Goal: Information Seeking & Learning: Learn about a topic

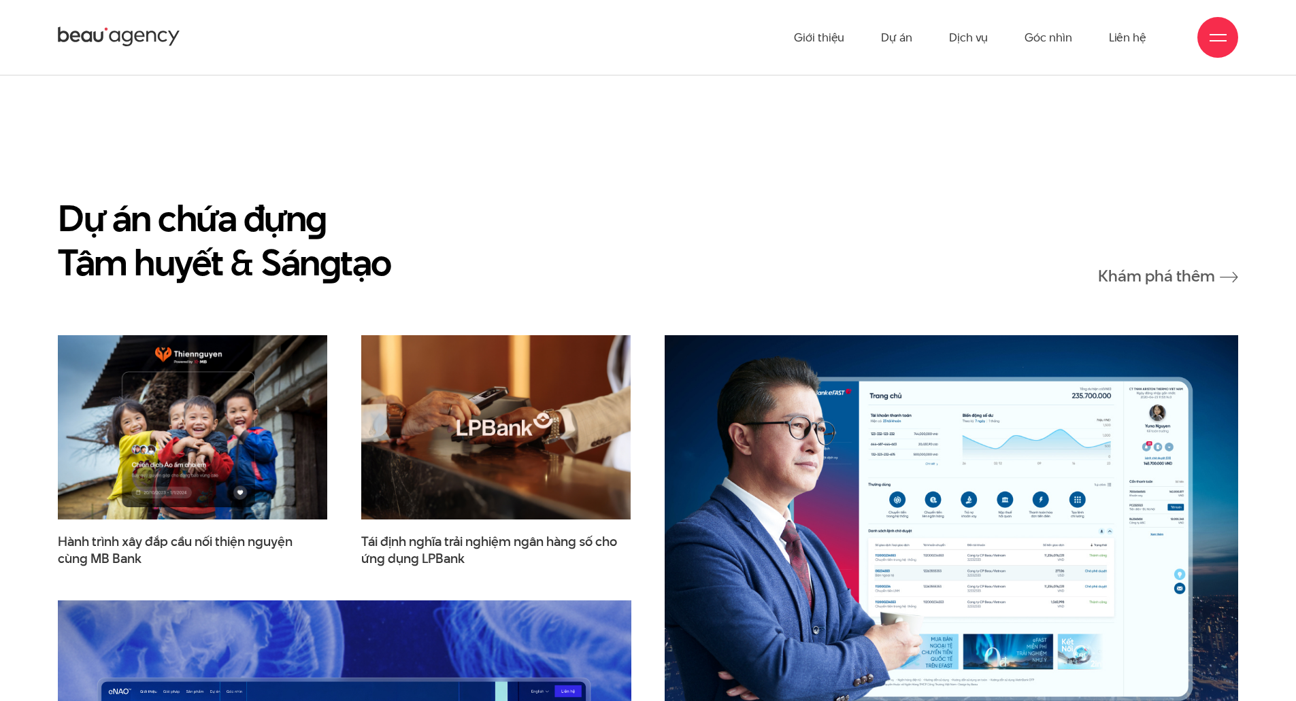
scroll to position [1837, 0]
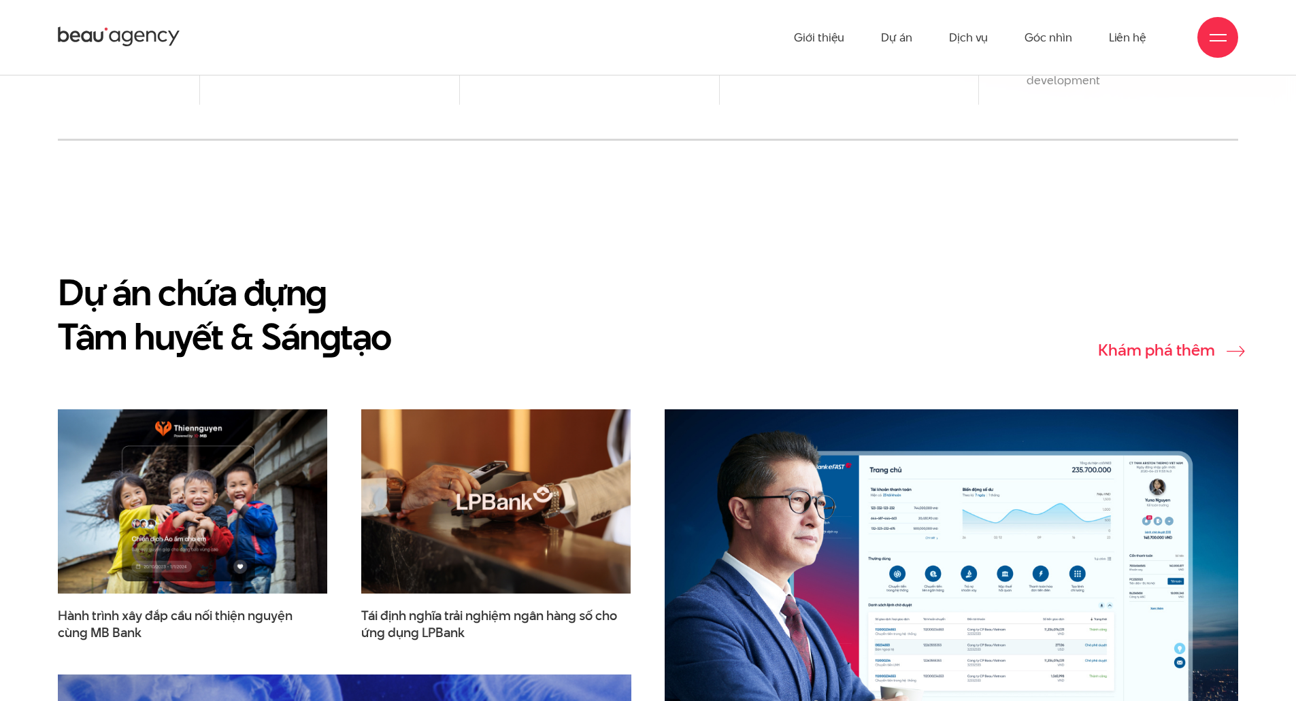
click at [1144, 342] on link "Khám phá thêm" at bounding box center [1168, 350] width 140 height 17
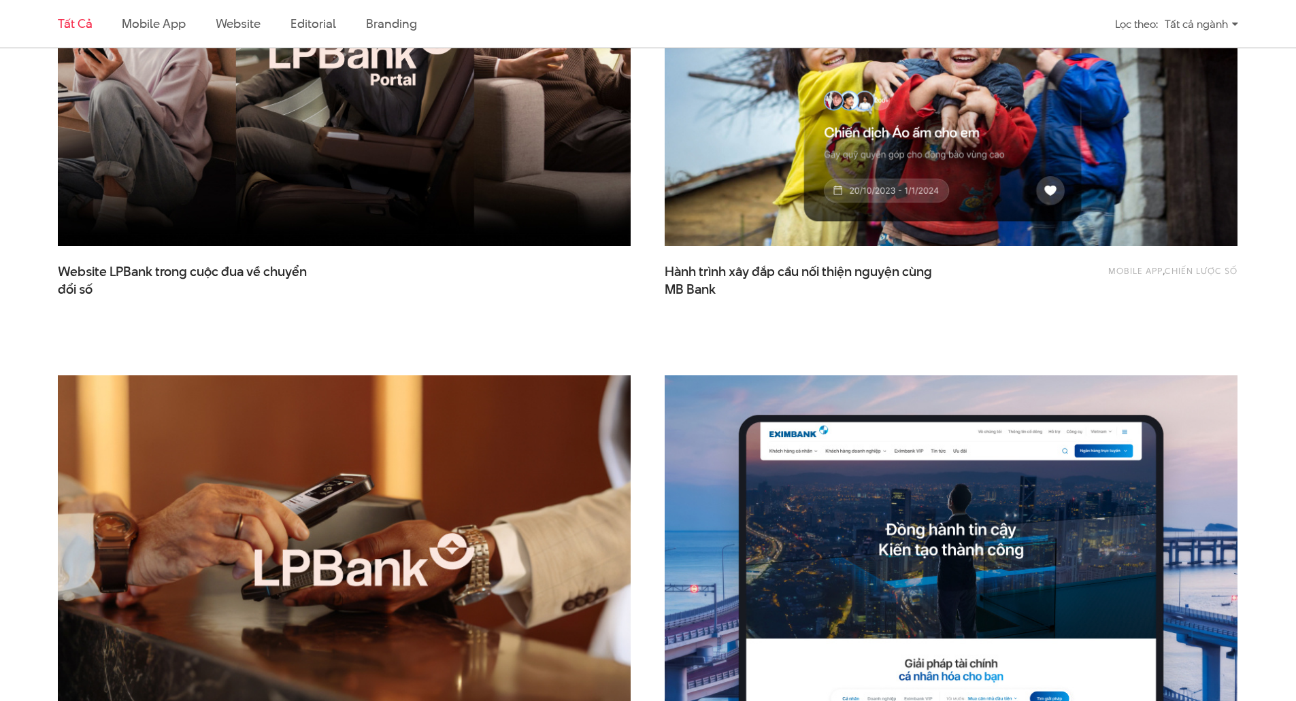
scroll to position [884, 0]
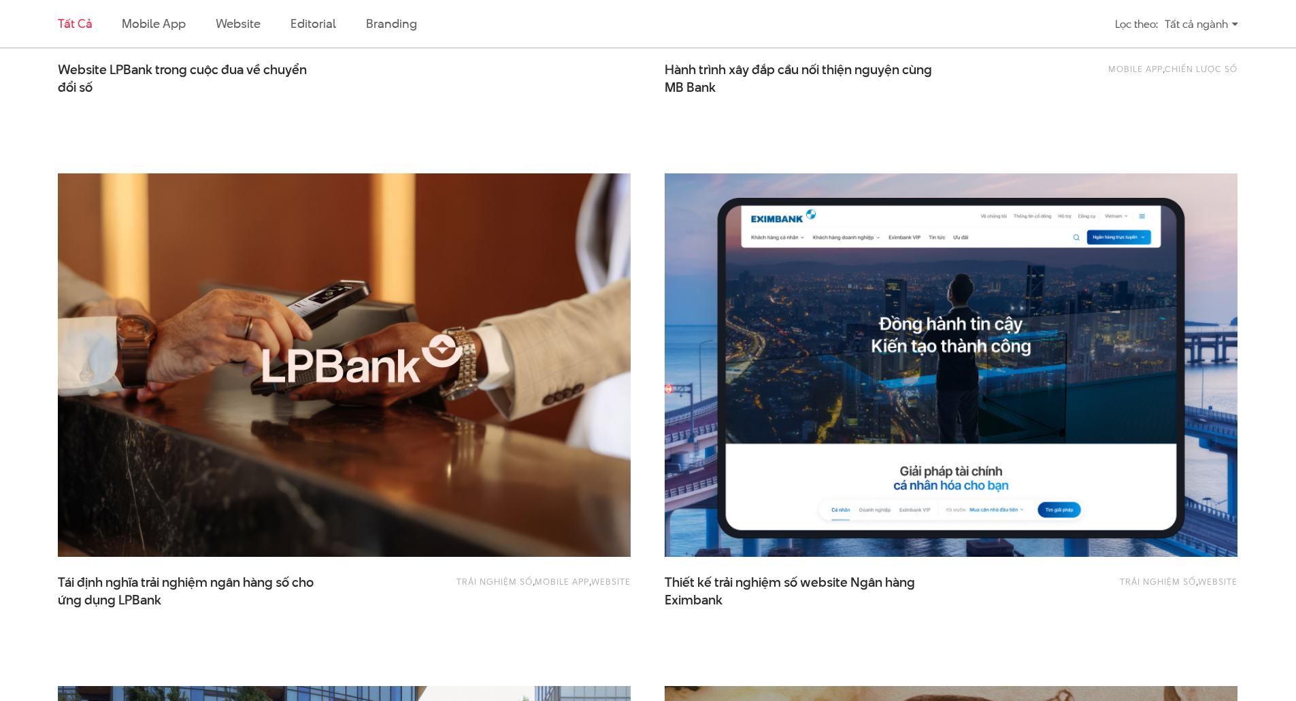
click at [745, 383] on img at bounding box center [951, 365] width 630 height 422
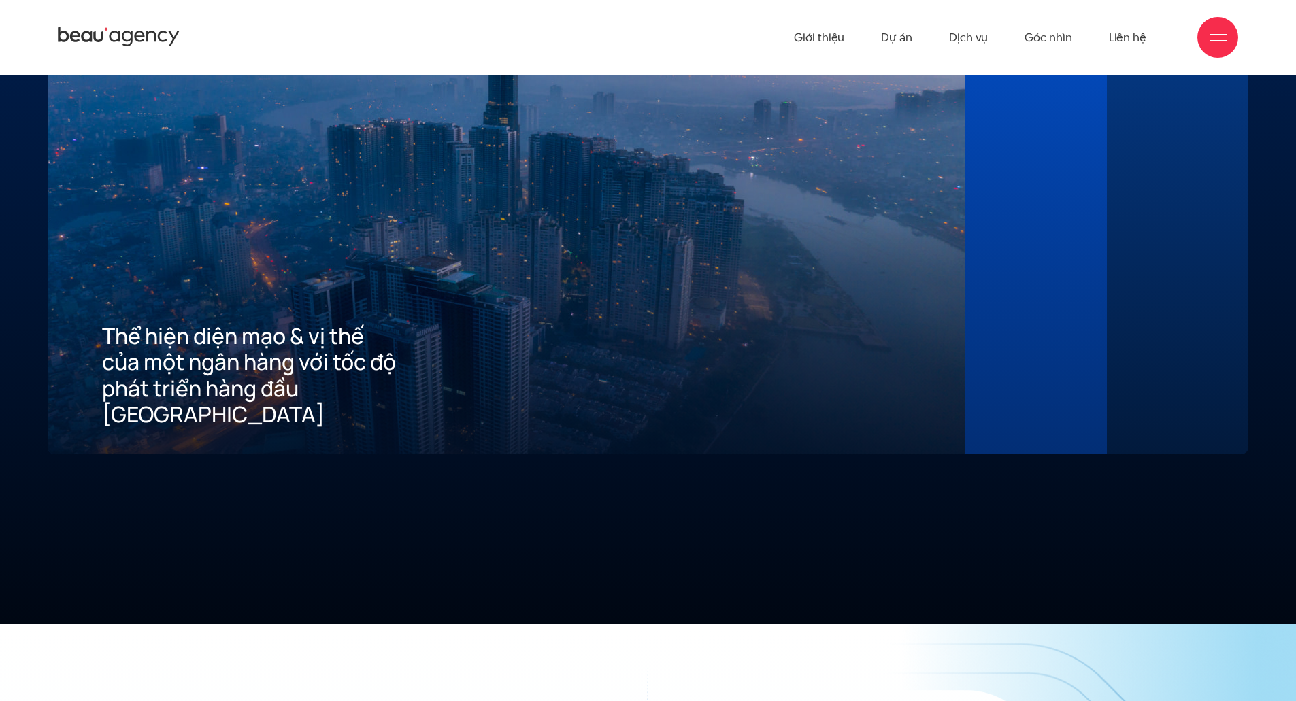
scroll to position [3430, 0]
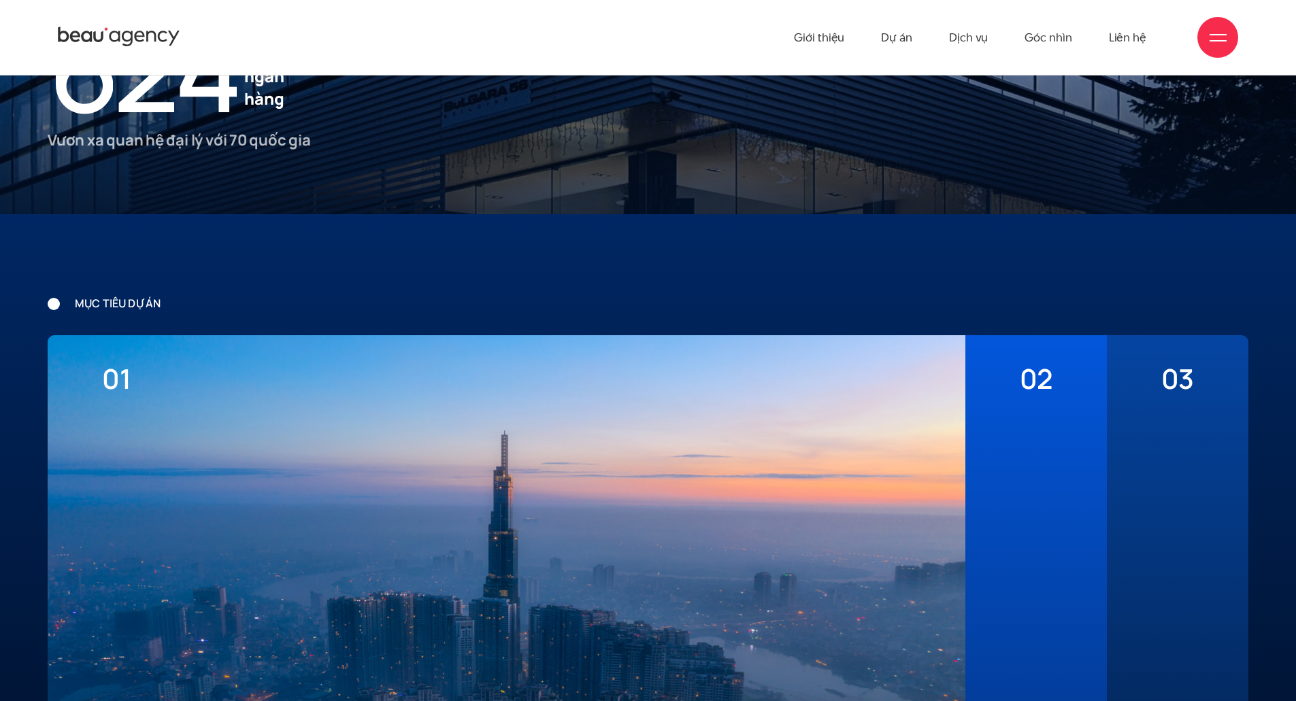
click at [1046, 461] on div at bounding box center [1036, 647] width 33 height 505
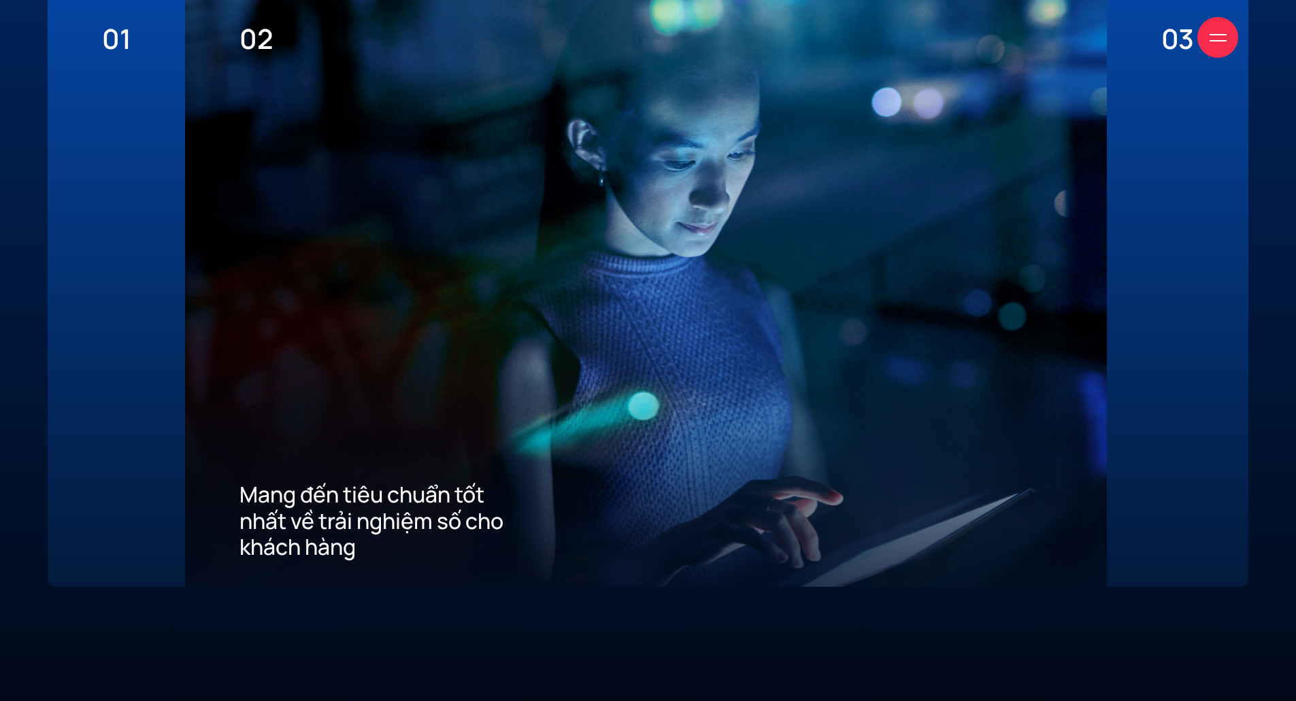
click at [1159, 386] on div "03 Xây dựng ưu thế cạnh tranh thu hút khách hàng mới về App" at bounding box center [1178, 291] width 142 height 592
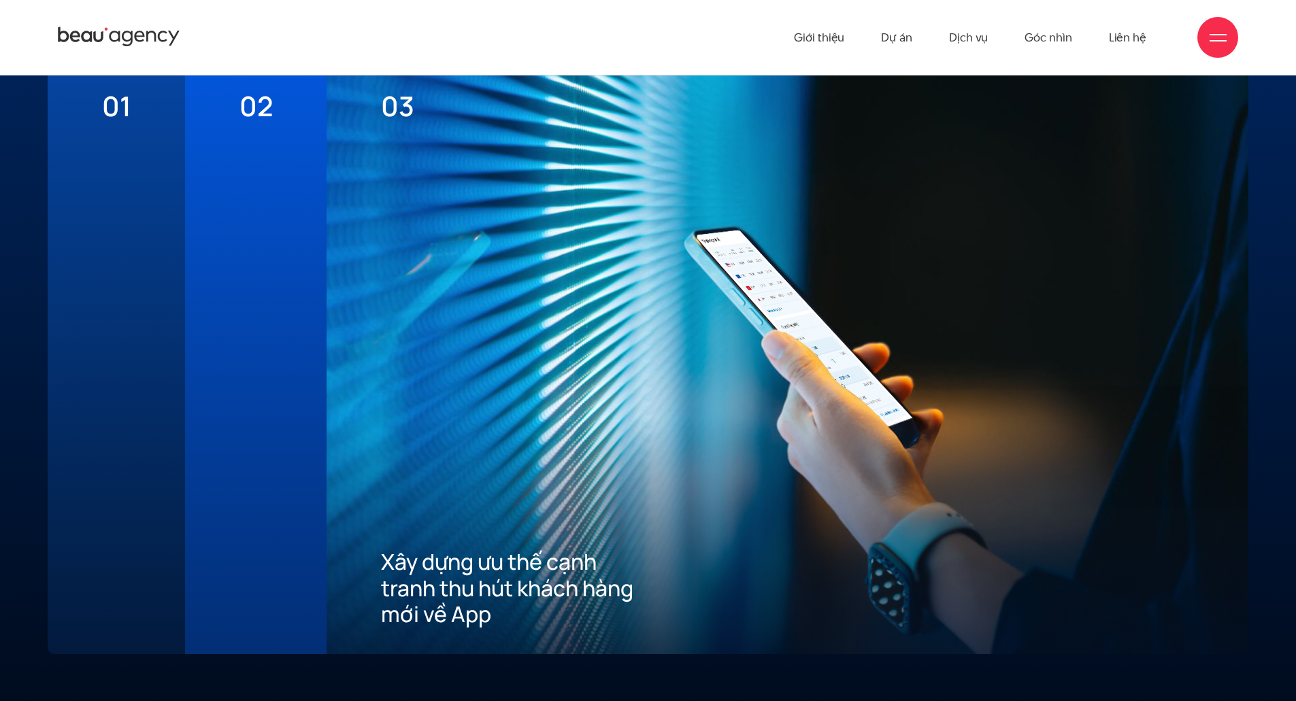
scroll to position [3702, 0]
click at [892, 38] on link "Dự án" at bounding box center [896, 37] width 31 height 75
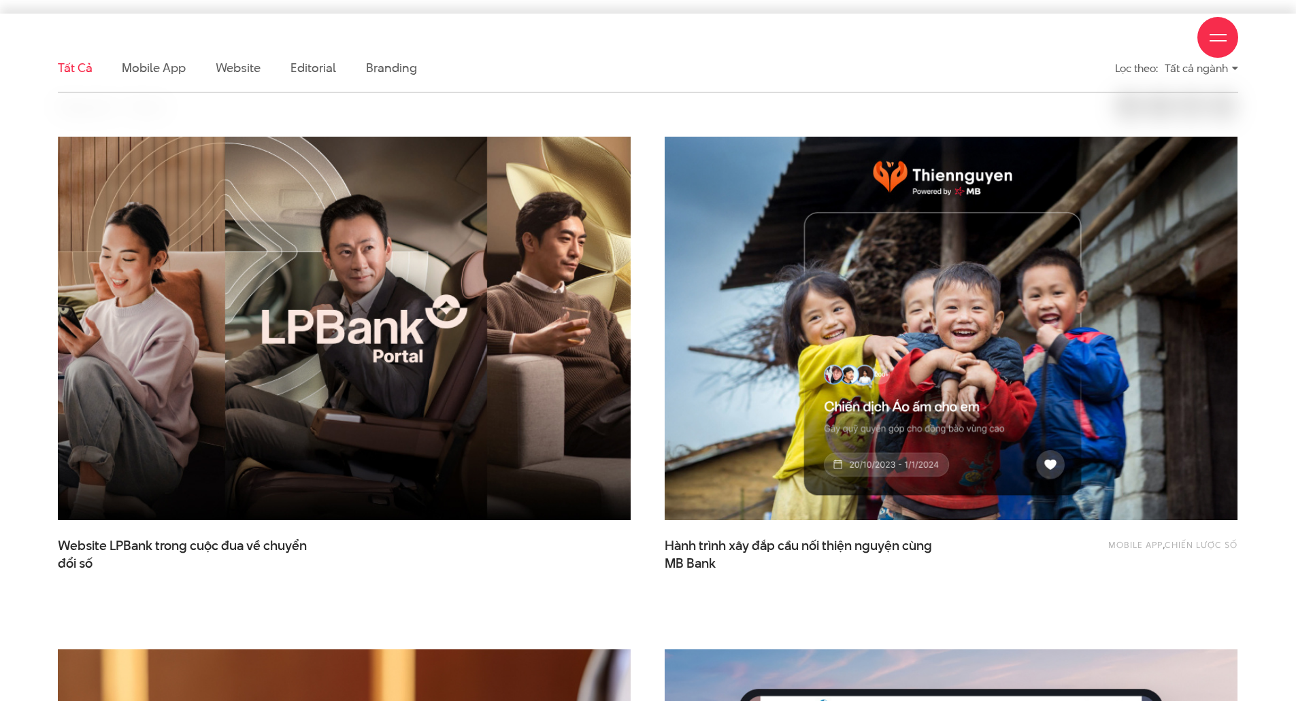
scroll to position [816, 0]
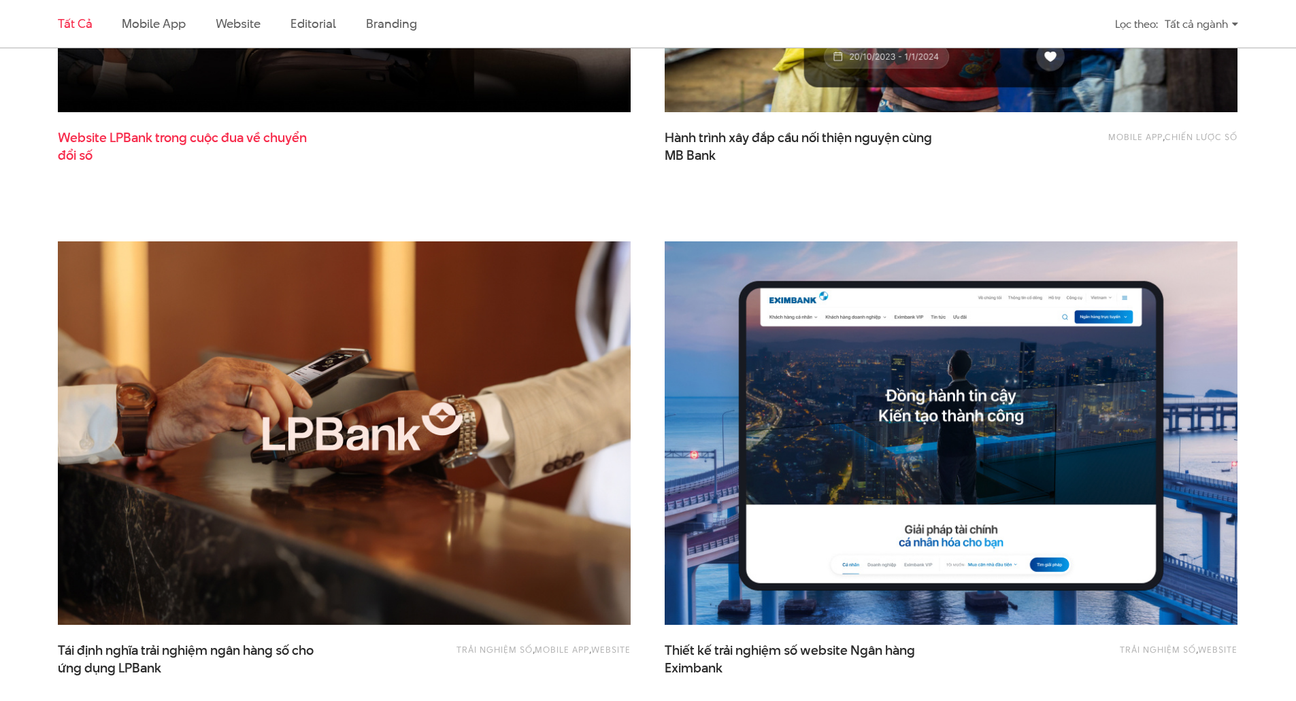
click at [284, 140] on span "Website LPBank trong cuộc đua về chuyển đổi số" at bounding box center [194, 146] width 272 height 34
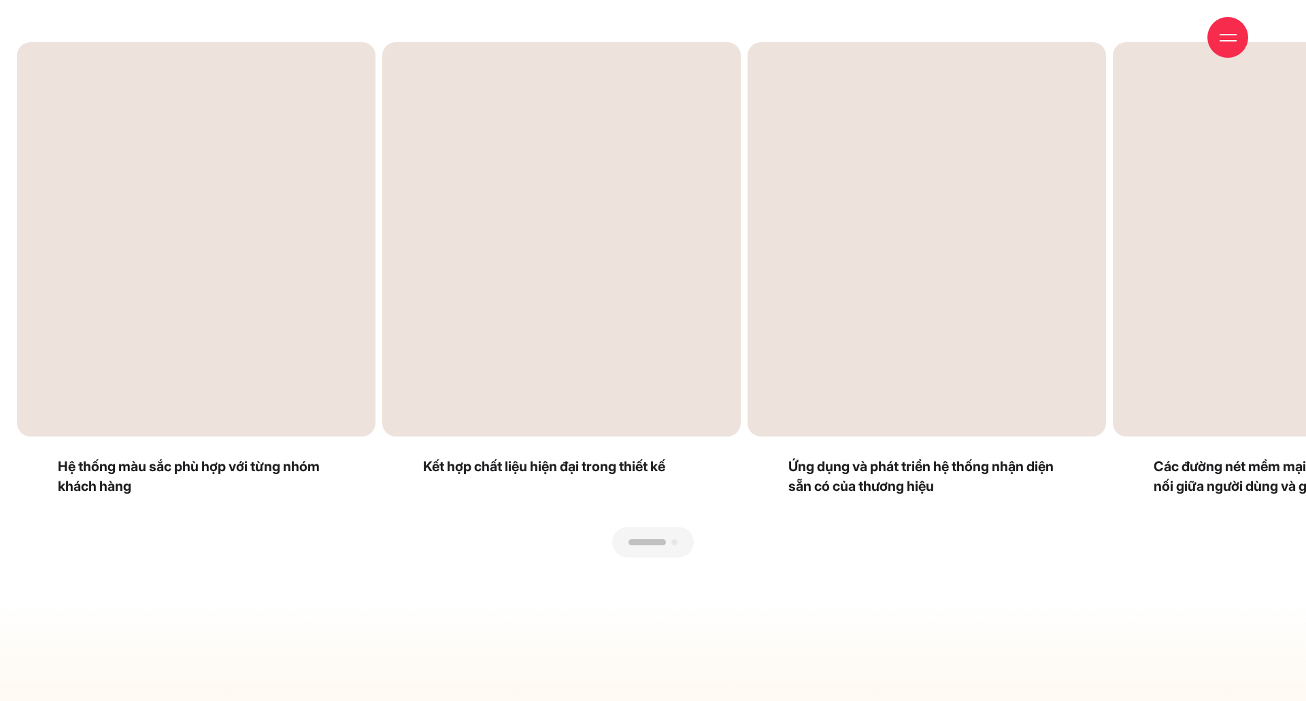
drag, startPoint x: 872, startPoint y: 322, endPoint x: 541, endPoint y: 348, distance: 331.7
click at [541, 558] on div at bounding box center [653, 558] width 1272 height 0
click at [742, 188] on div "Next slide" at bounding box center [971, 300] width 636 height 516
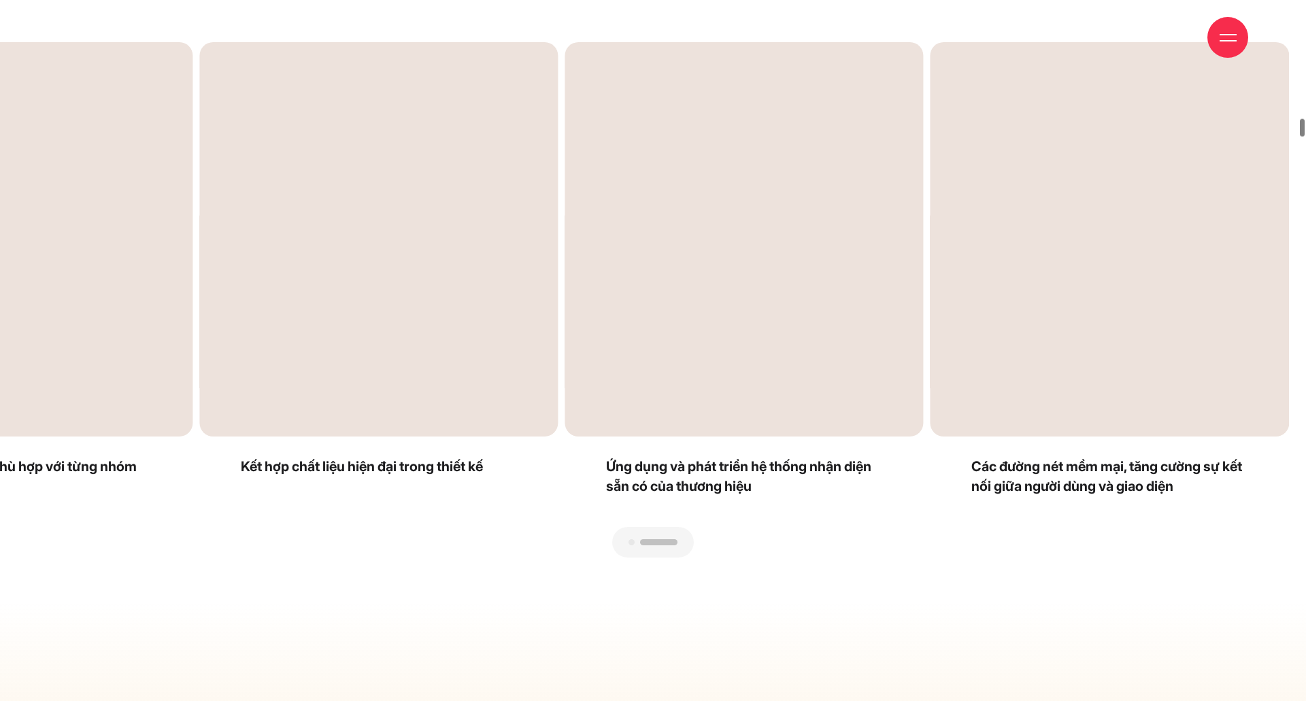
click at [1113, 266] on div "Next slide" at bounding box center [971, 300] width 636 height 516
click at [23, 274] on div "Previous slide" at bounding box center [335, 300] width 636 height 516
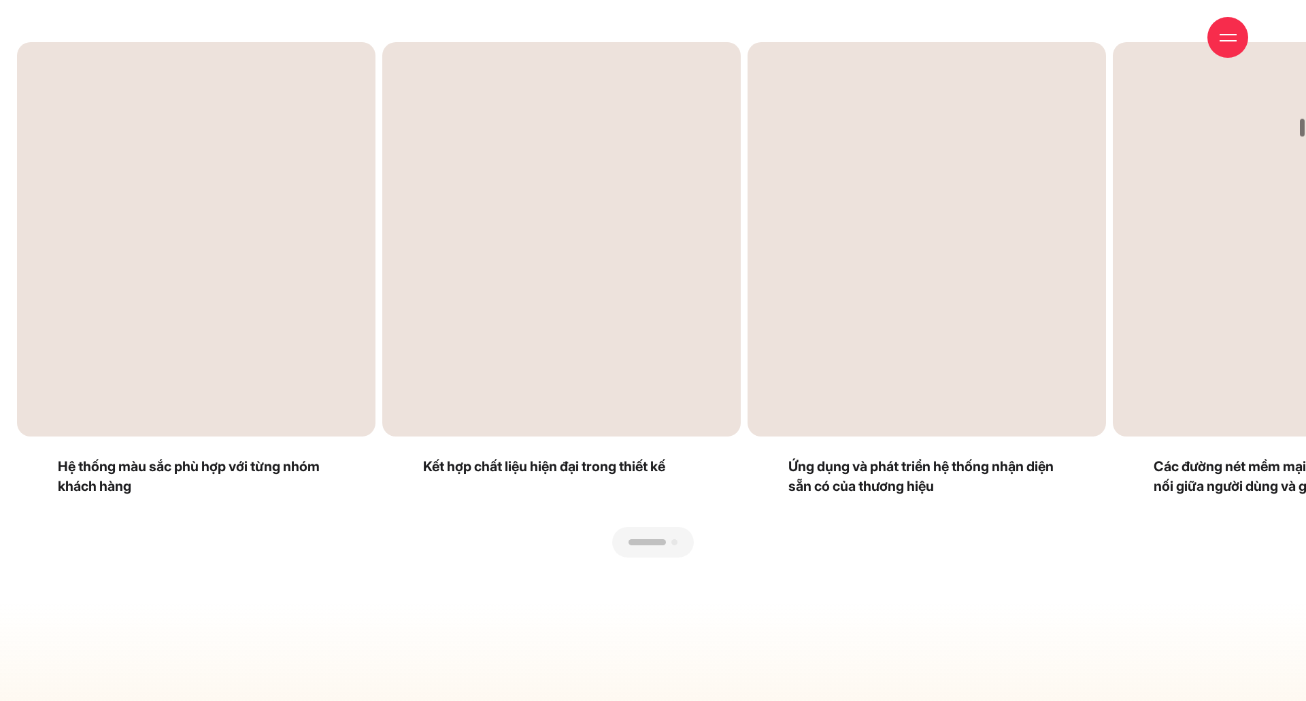
click at [1276, 253] on div "Next slide" at bounding box center [971, 300] width 636 height 516
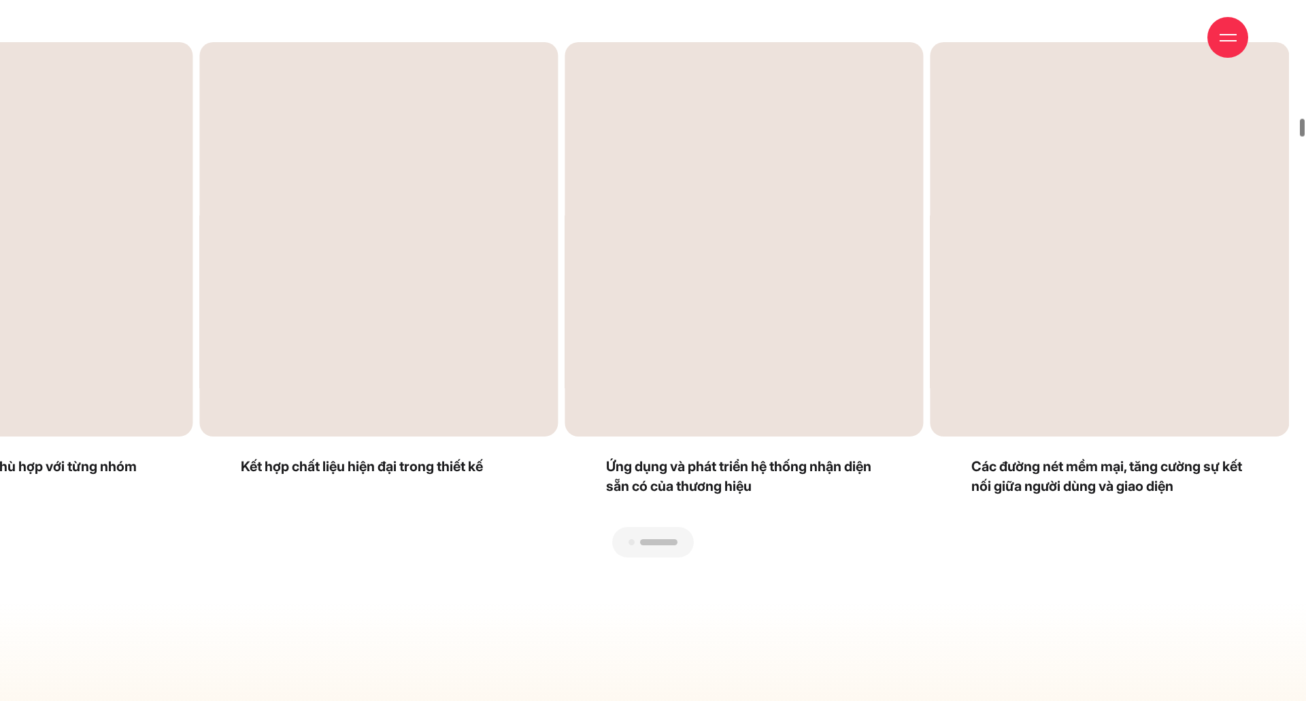
click at [18, 280] on div "Previous slide" at bounding box center [335, 300] width 636 height 516
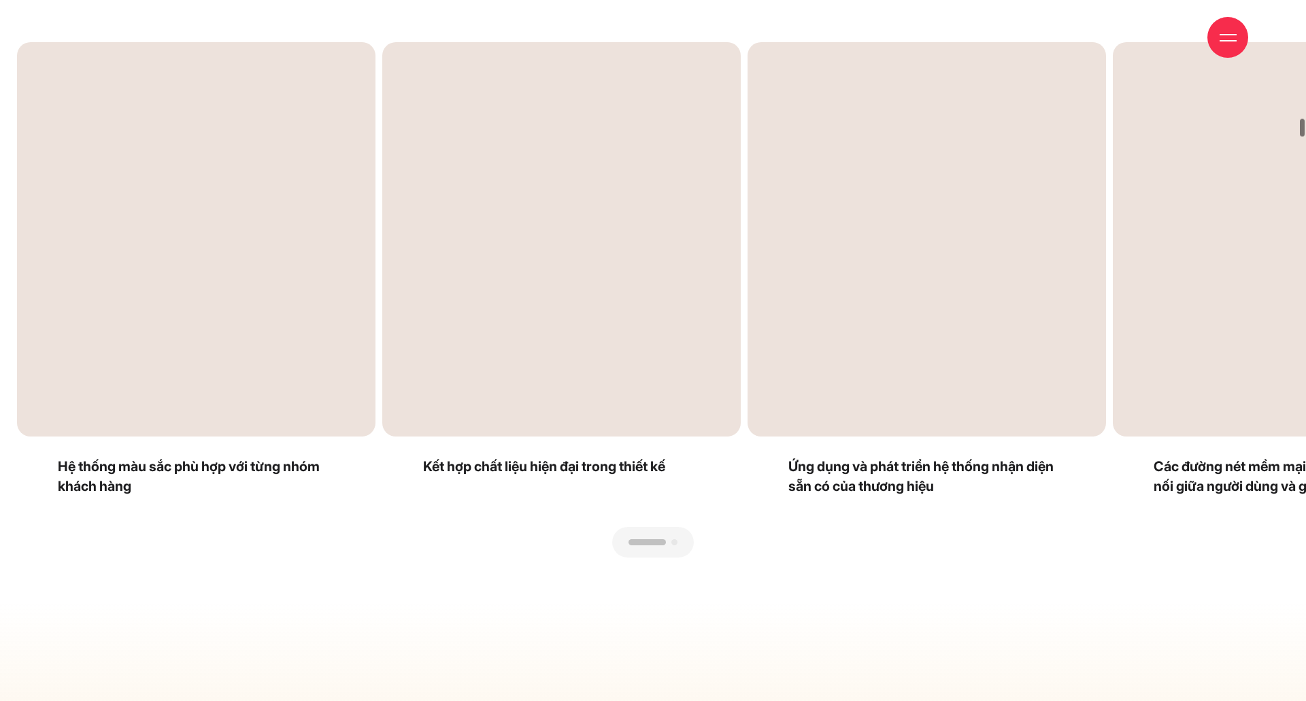
click at [1280, 319] on div "Next slide" at bounding box center [971, 300] width 636 height 516
click at [900, 377] on div "Next slide" at bounding box center [971, 300] width 636 height 516
drag, startPoint x: 670, startPoint y: 276, endPoint x: 1014, endPoint y: 580, distance: 459.3
click at [1014, 582] on section "Đồng bộ hoá ngôn ngữ thiết kế trên toàn bộ hệ thống kênh số Hệ thống màu sắc ph…" at bounding box center [653, 153] width 1306 height 896
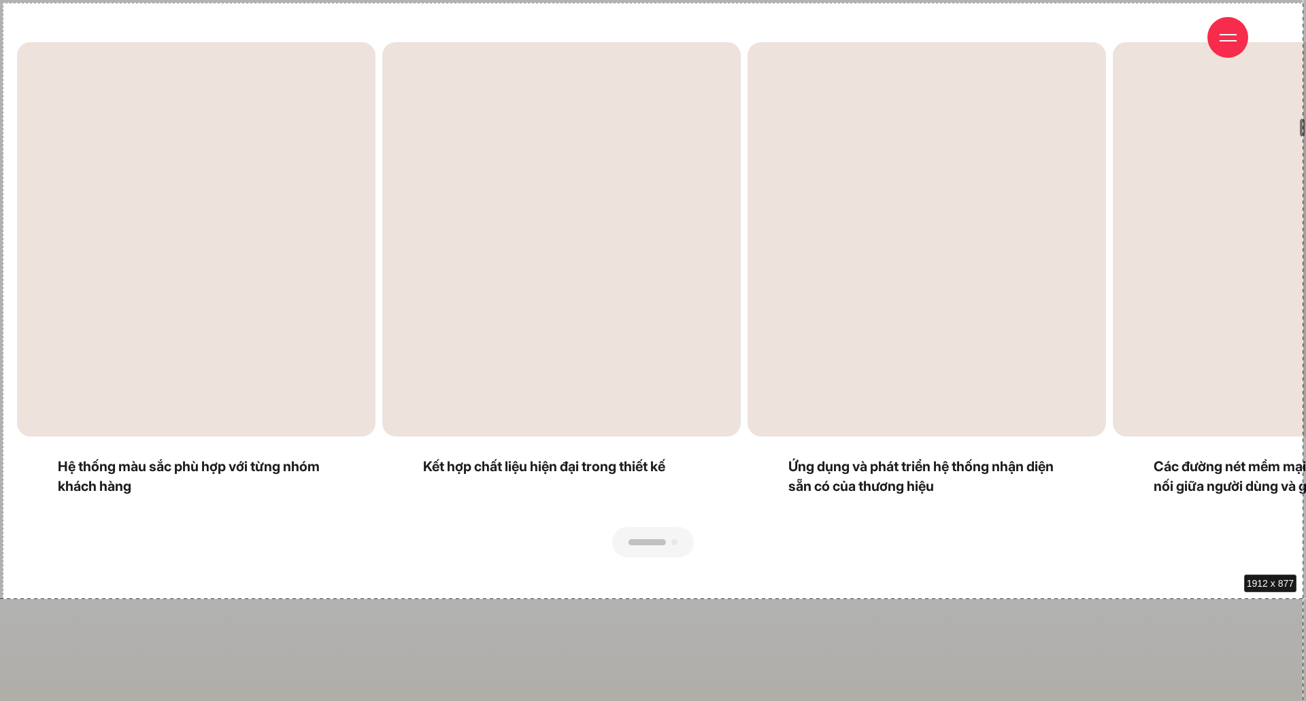
drag, startPoint x: 3, startPoint y: 3, endPoint x: 1304, endPoint y: 599, distance: 1430.9
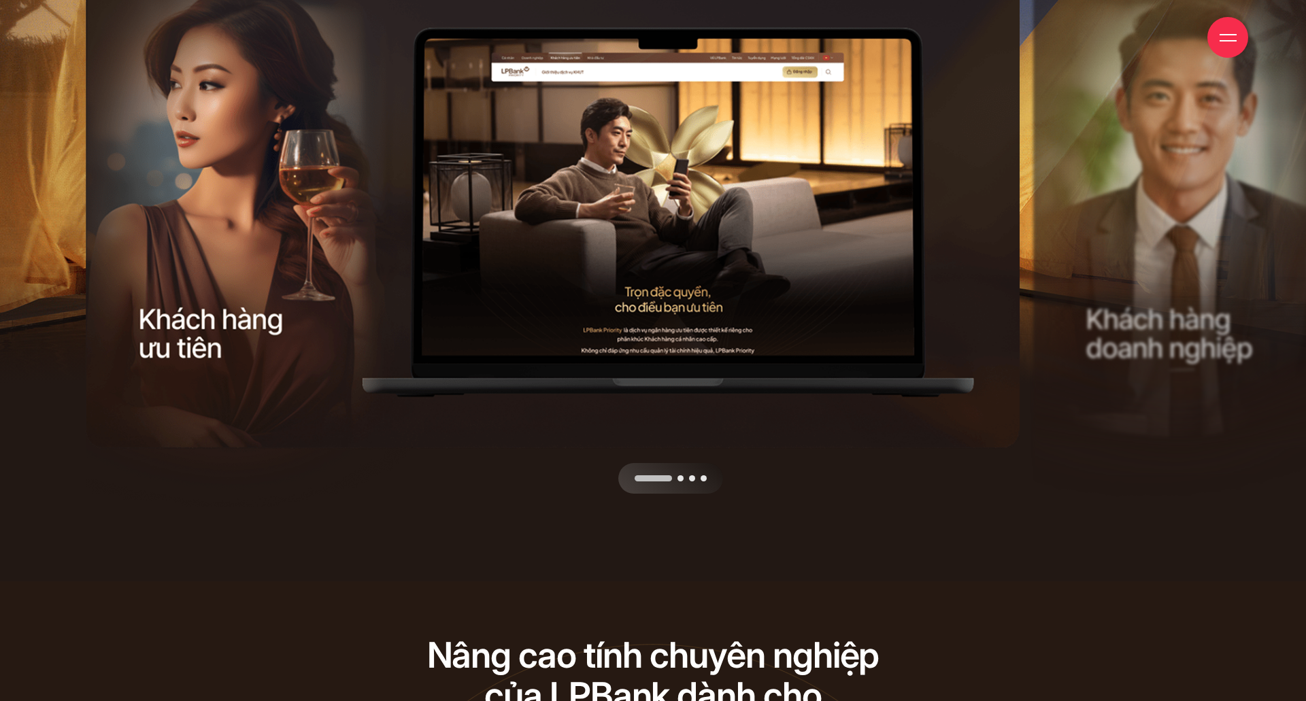
click at [872, 263] on div "Next slide" at bounding box center [793, 227] width 472 height 533
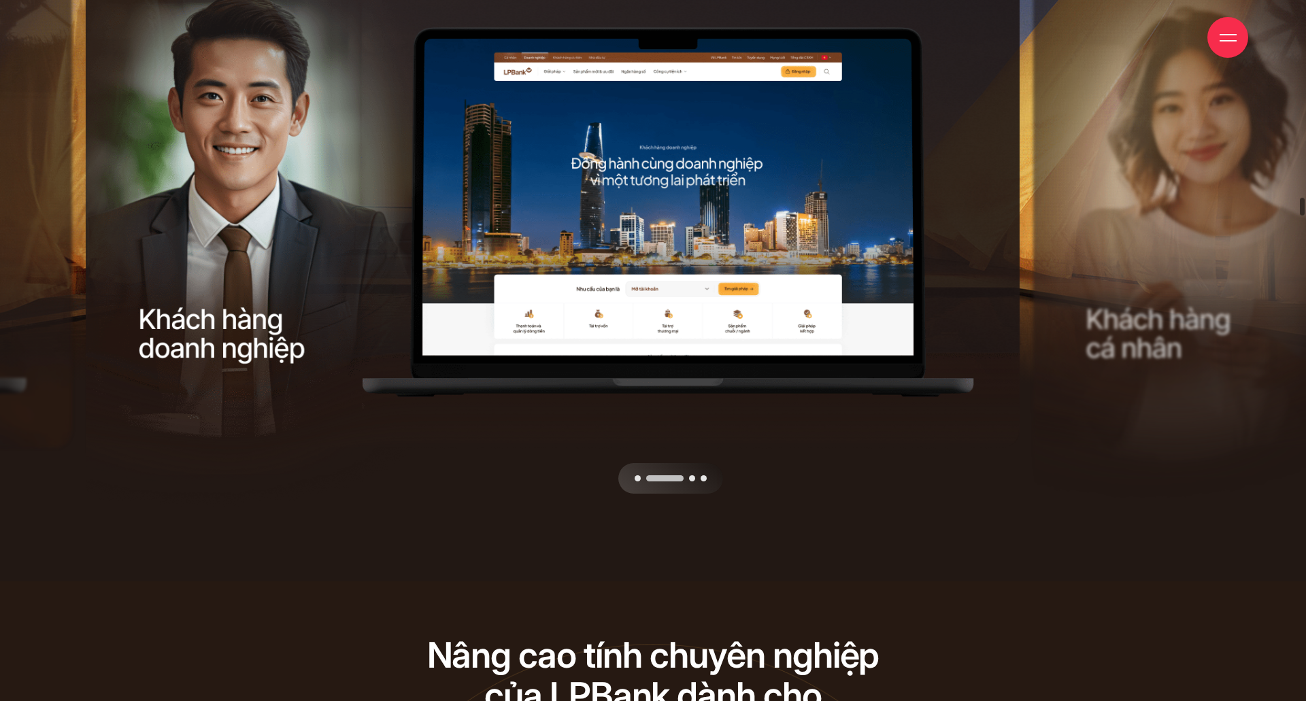
click at [872, 263] on div "Next slide" at bounding box center [793, 227] width 472 height 533
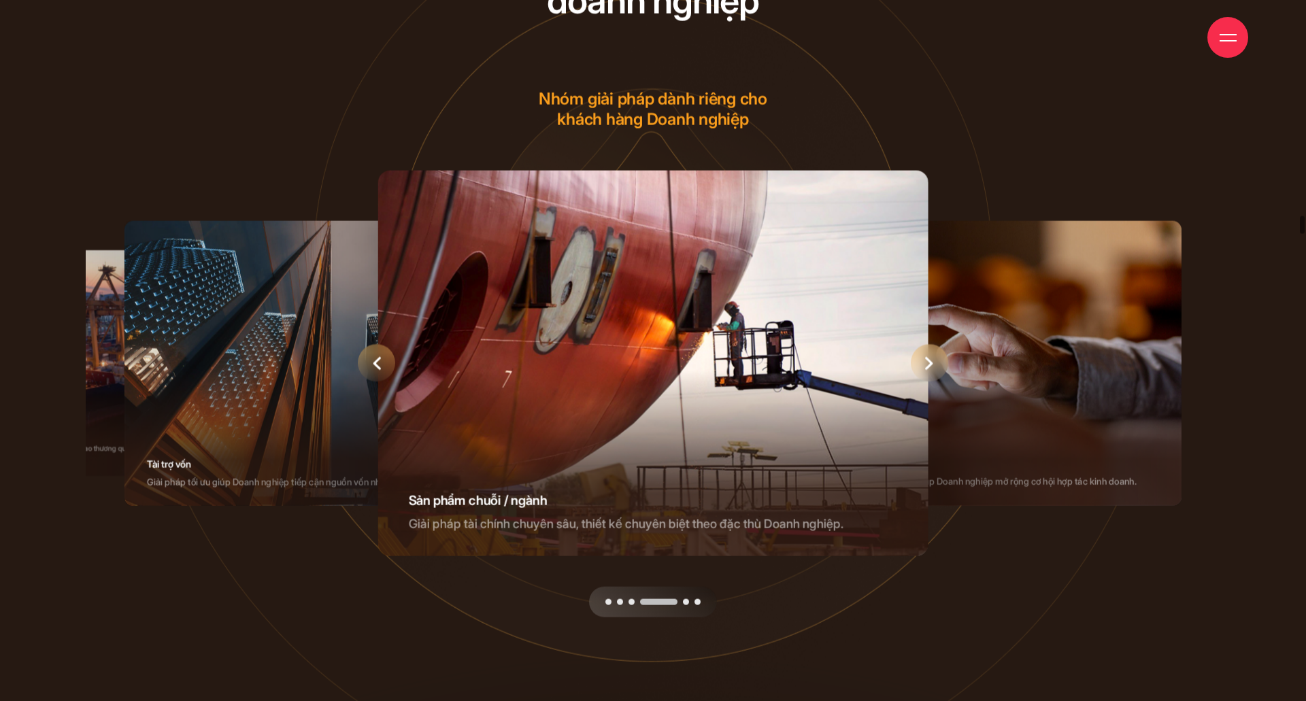
click at [931, 369] on icon "Next slide" at bounding box center [929, 364] width 8 height 14
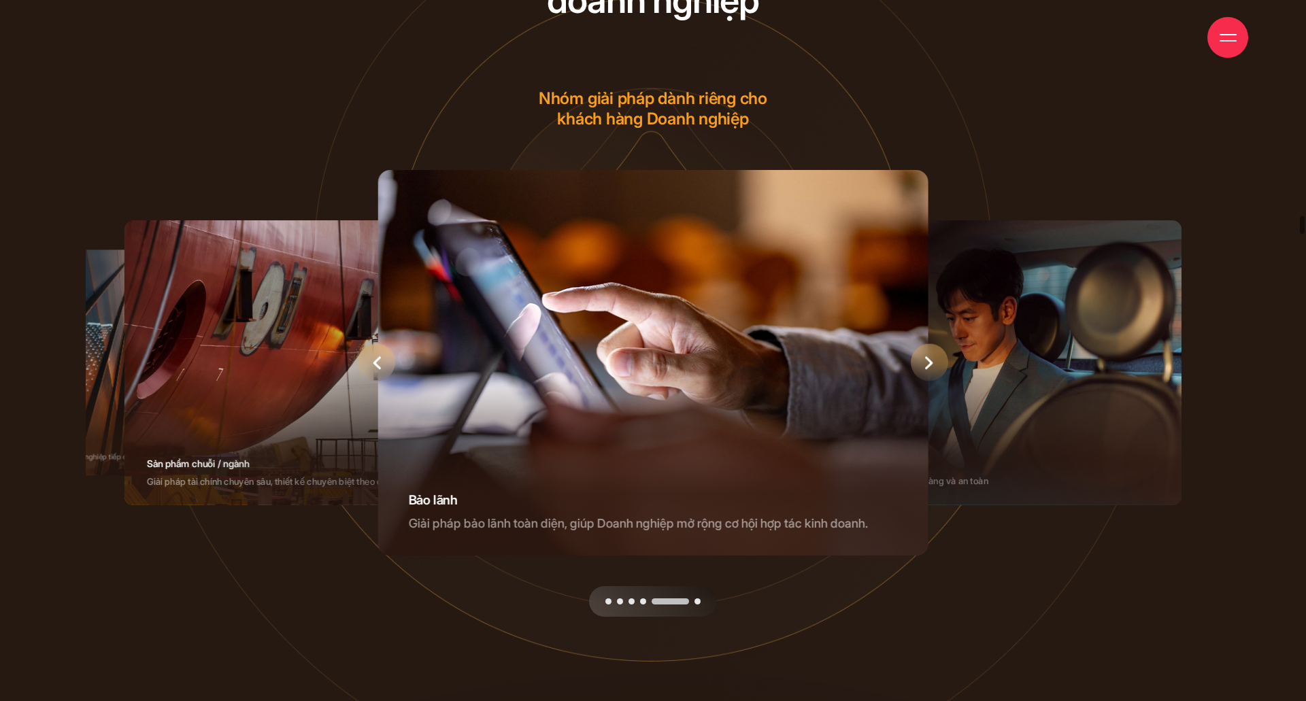
click at [932, 365] on icon "Next slide" at bounding box center [929, 363] width 8 height 14
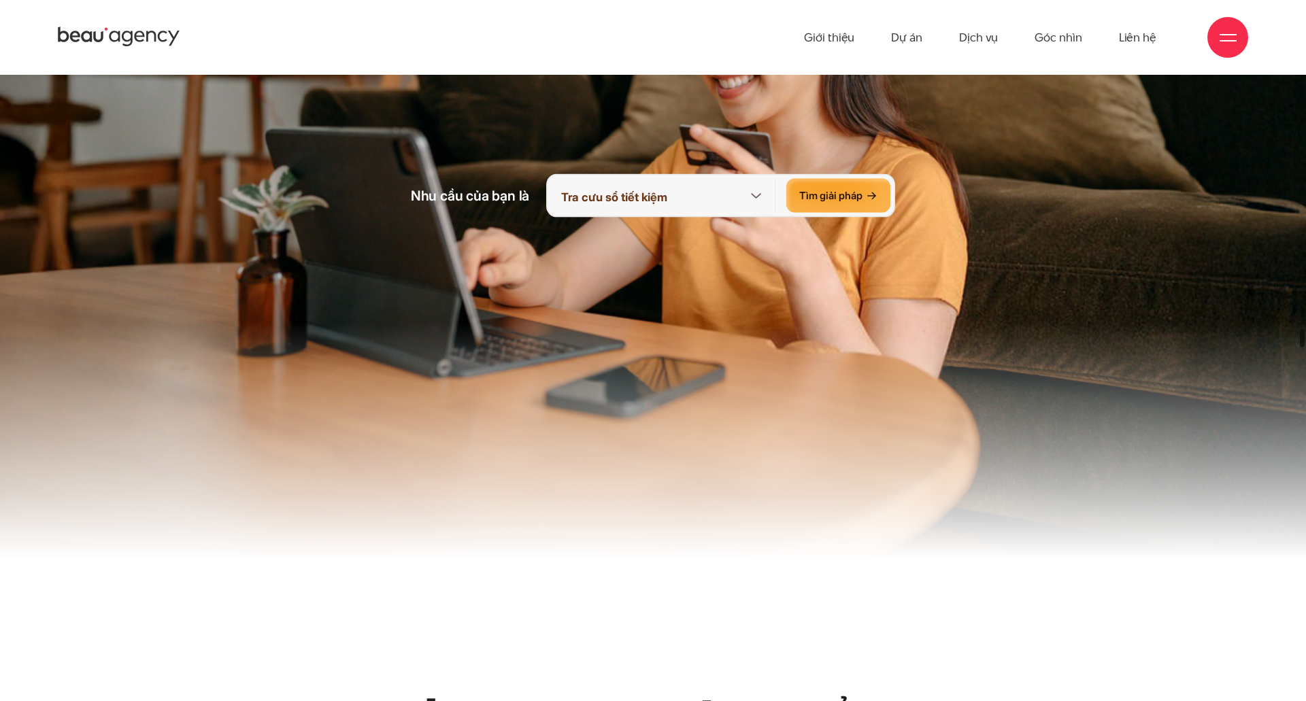
click at [755, 186] on div "Mở thẻ tín dụng Vay tiêu dùng Mở tài khoản trực tuyến Tra cưu sổ tiết kiệm Tìm …" at bounding box center [663, 196] width 225 height 34
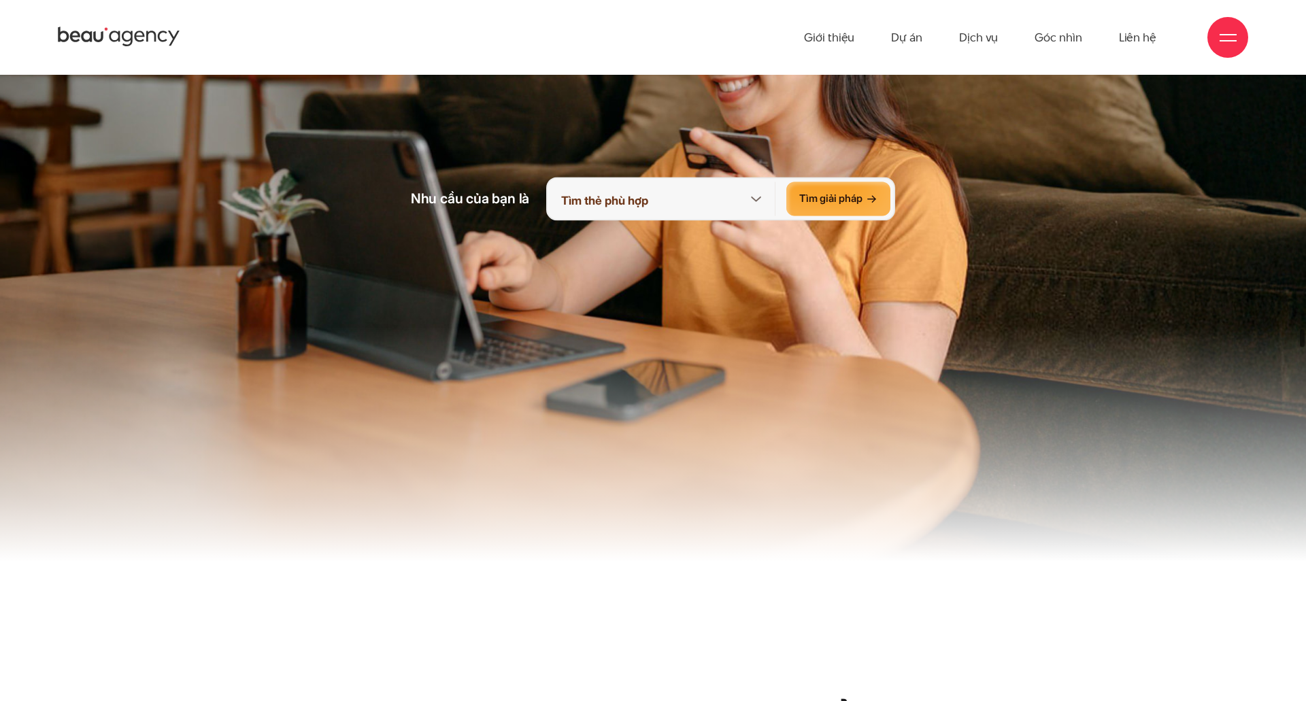
click at [752, 203] on icon at bounding box center [756, 199] width 17 height 17
click at [814, 203] on div "Tìm giải pháp" at bounding box center [838, 199] width 104 height 34
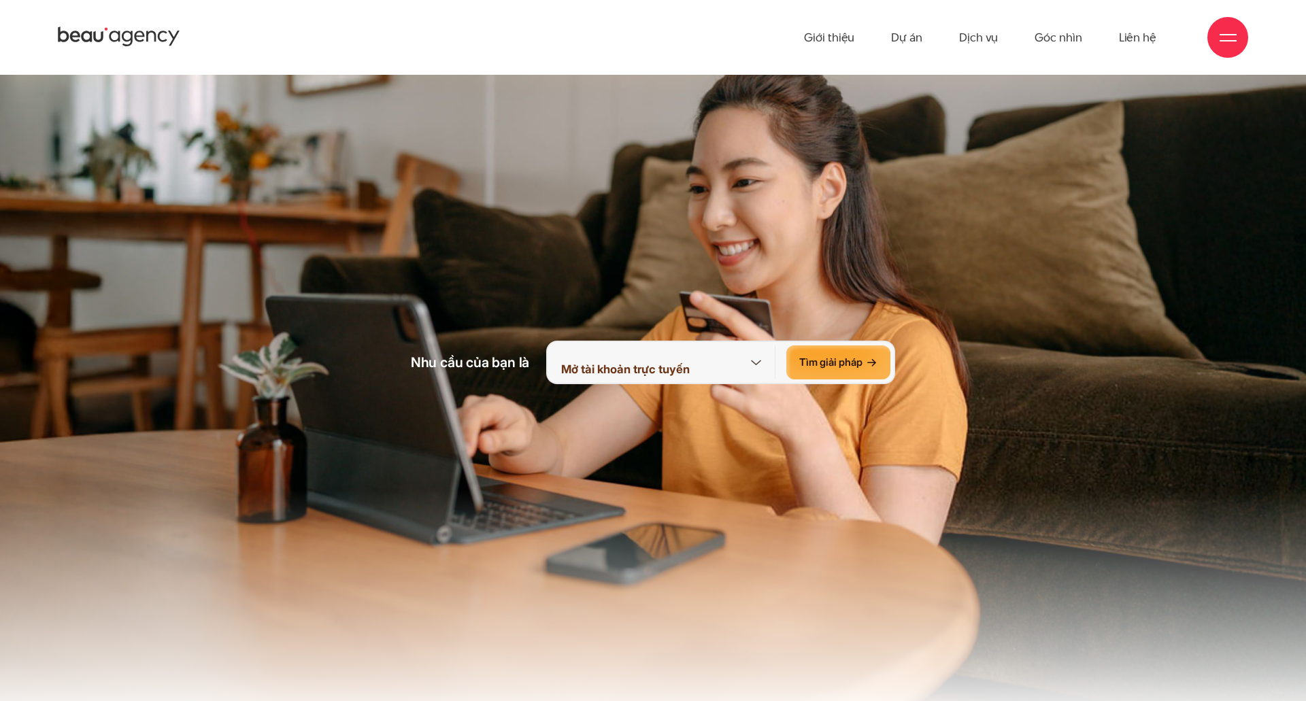
click at [843, 377] on div "Tìm giải pháp" at bounding box center [838, 363] width 104 height 34
click at [850, 366] on div "Tìm giải pháp" at bounding box center [838, 363] width 104 height 34
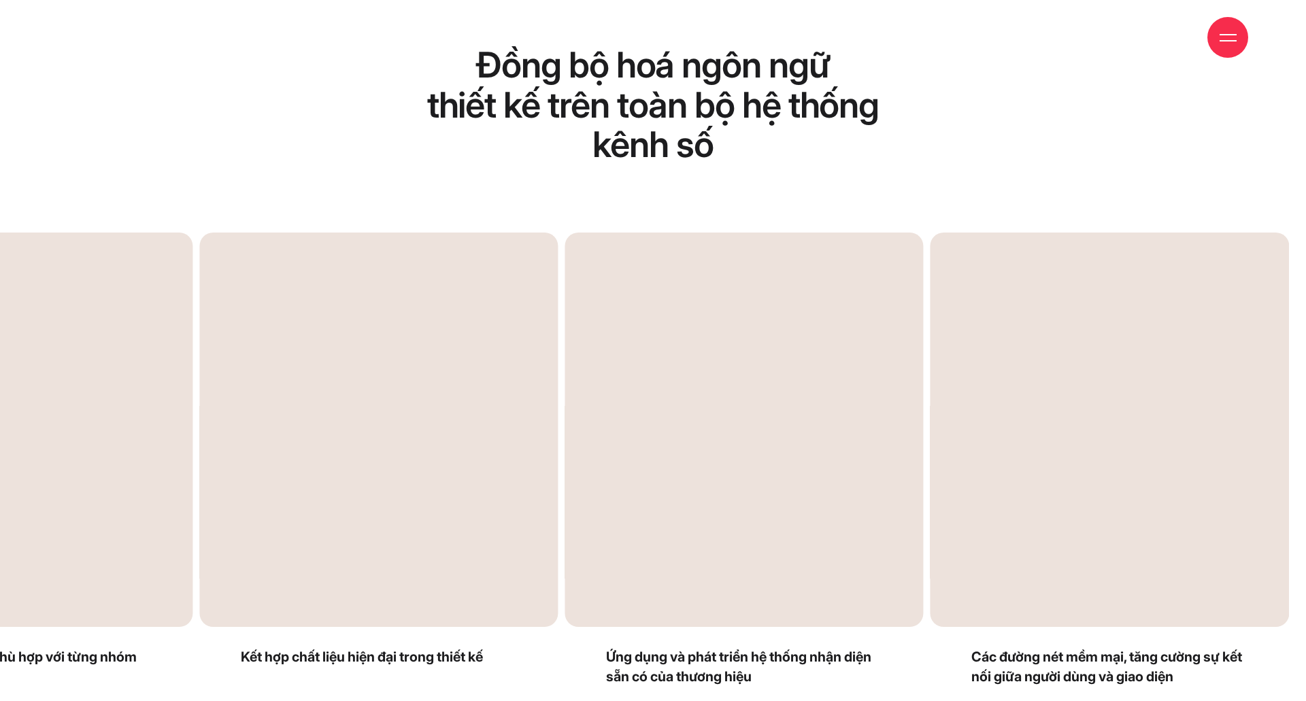
click at [82, 570] on div "Previous slide" at bounding box center [335, 491] width 636 height 516
click at [71, 493] on div "Previous slide" at bounding box center [335, 491] width 636 height 516
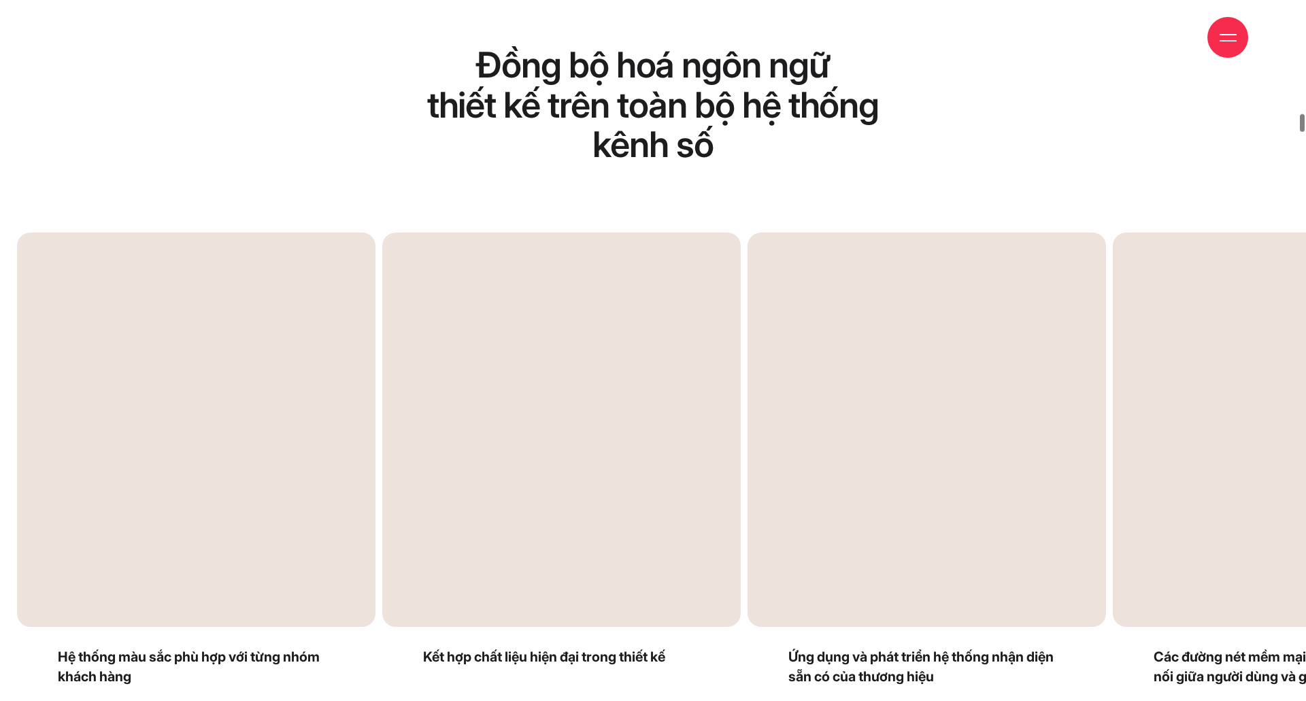
click at [1144, 503] on div "Next slide" at bounding box center [971, 491] width 636 height 516
